Goal: Task Accomplishment & Management: Use online tool/utility

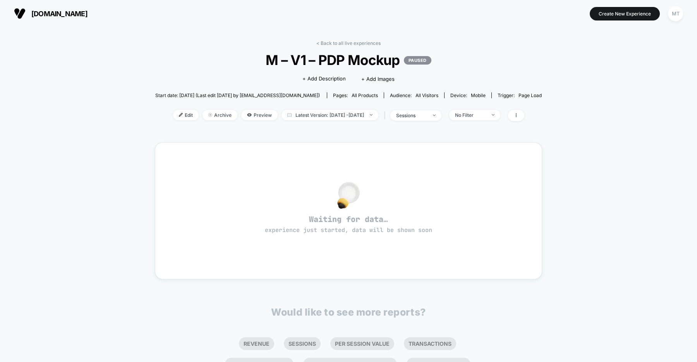
click at [84, 13] on span "[DOMAIN_NAME]" at bounding box center [59, 14] width 56 height 8
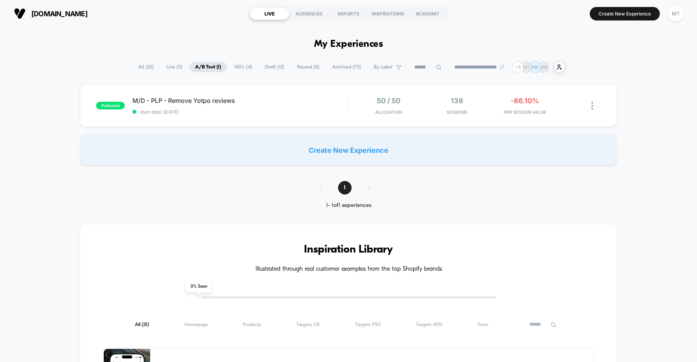
click at [299, 69] on span "Paused ( 8 )" at bounding box center [308, 67] width 34 height 10
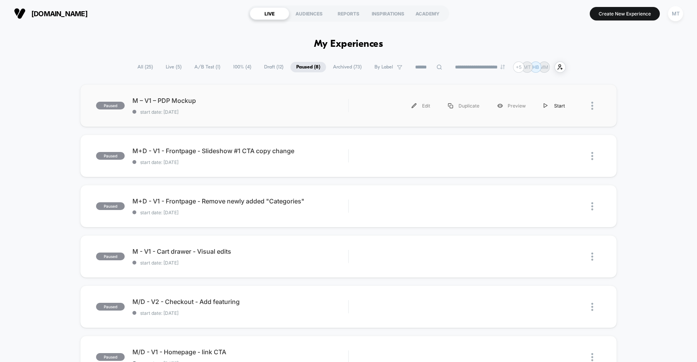
click at [560, 106] on div "Start" at bounding box center [554, 105] width 39 height 17
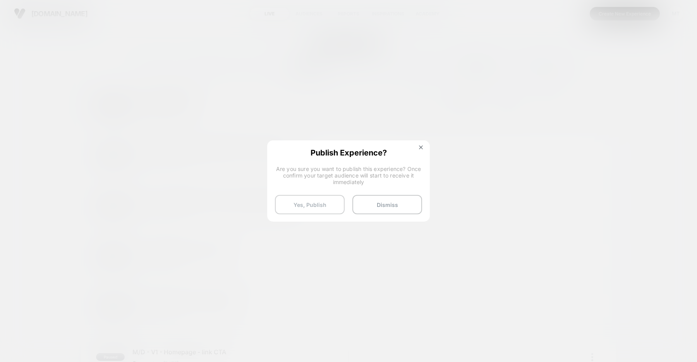
click at [313, 204] on button "Yes, Publish" at bounding box center [310, 204] width 70 height 19
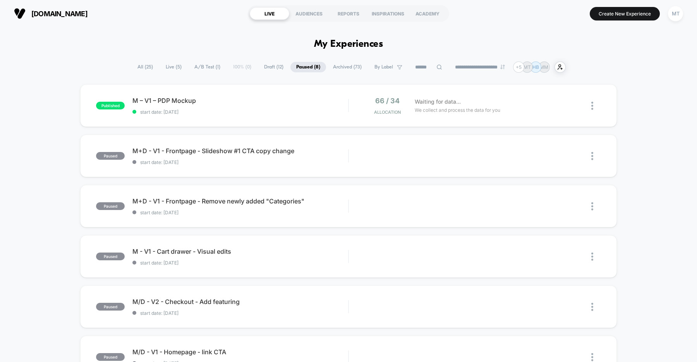
click at [199, 69] on span "A/B Test ( 1 )" at bounding box center [208, 67] width 38 height 10
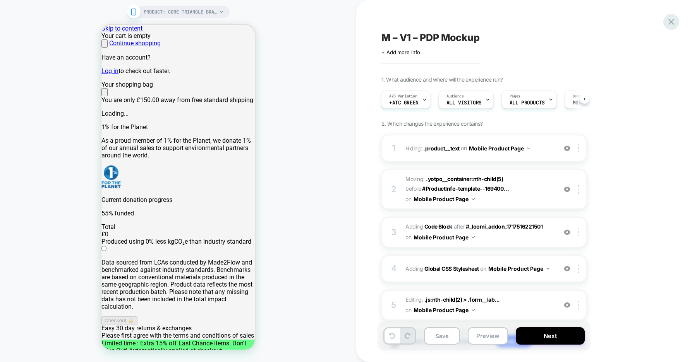
click at [667, 21] on icon at bounding box center [671, 22] width 10 height 10
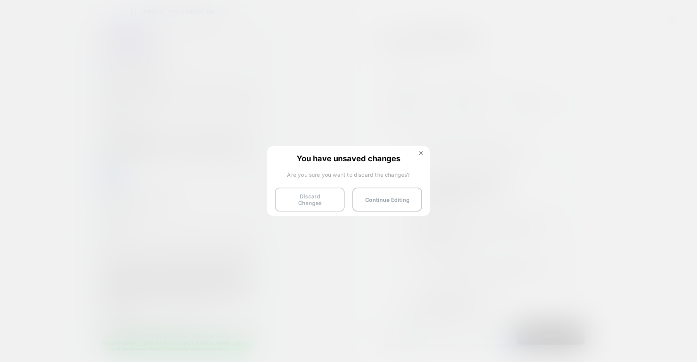
click at [311, 196] on button "Discard Changes" at bounding box center [310, 200] width 70 height 24
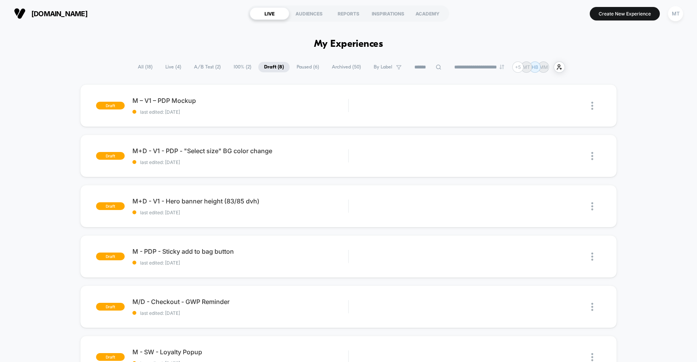
click at [305, 69] on span "Paused ( 6 )" at bounding box center [308, 67] width 34 height 10
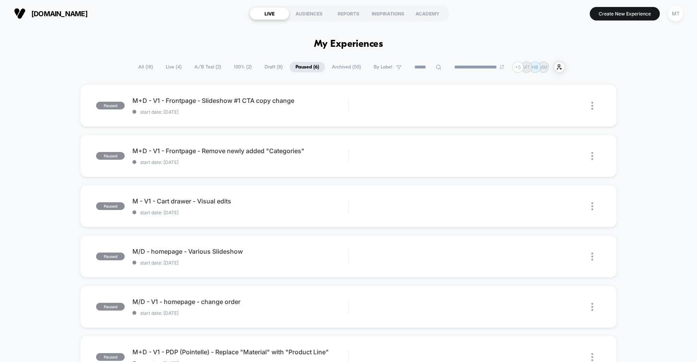
click at [266, 69] on span "Draft ( 8 )" at bounding box center [274, 67] width 30 height 10
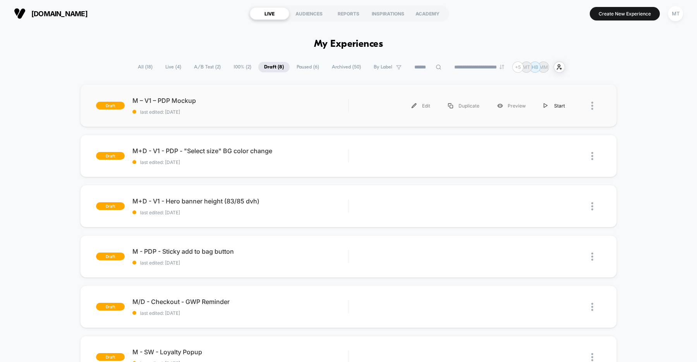
click at [557, 107] on div "Start" at bounding box center [554, 105] width 39 height 17
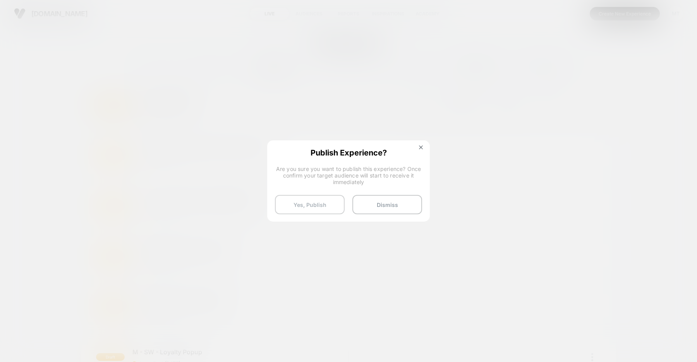
click at [306, 199] on button "Yes, Publish" at bounding box center [310, 204] width 70 height 19
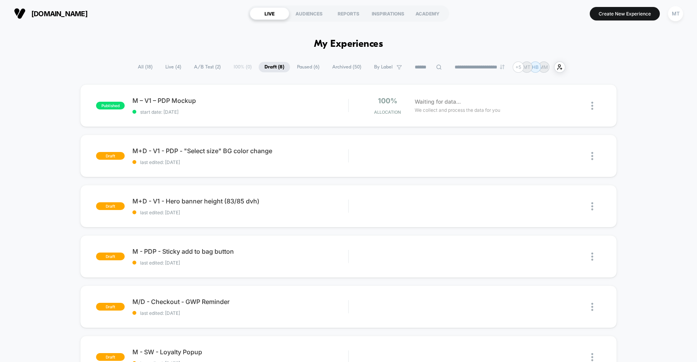
click at [203, 67] on span "A/B Test ( 2 )" at bounding box center [207, 67] width 38 height 10
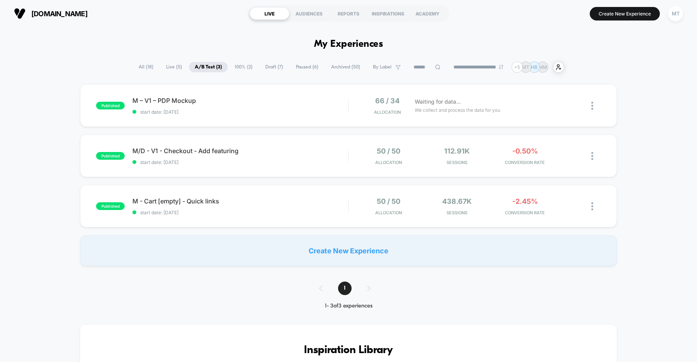
click at [44, 136] on div "published M – V1 – PDP Mockup start date: [DATE] 66 / 34 Allocation Waiting for…" at bounding box center [348, 175] width 697 height 182
